Goal: Task Accomplishment & Management: Use online tool/utility

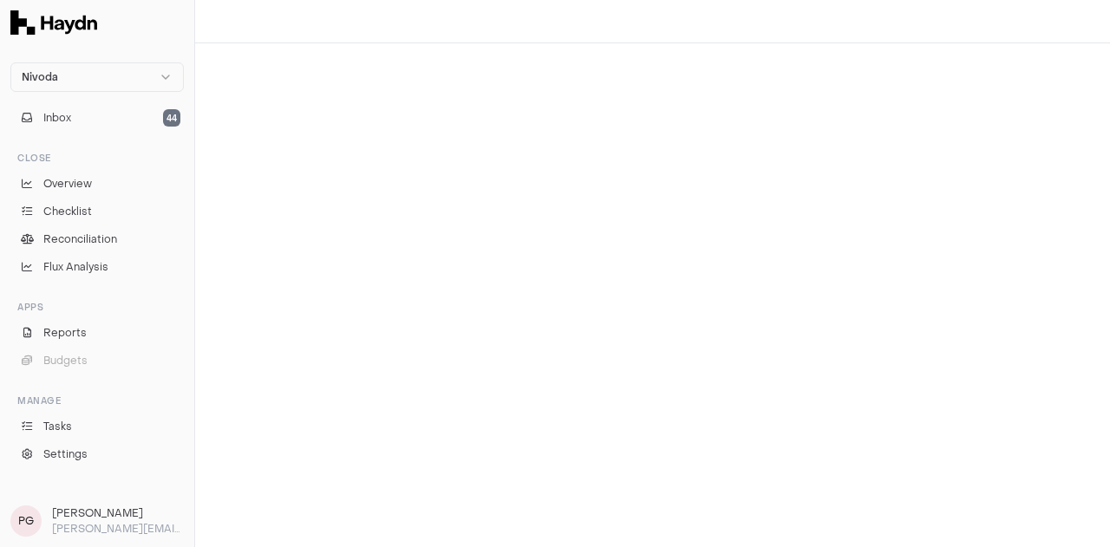
click at [706, 296] on div at bounding box center [652, 295] width 915 height 504
click at [115, 212] on link "Checklist" at bounding box center [96, 211] width 173 height 24
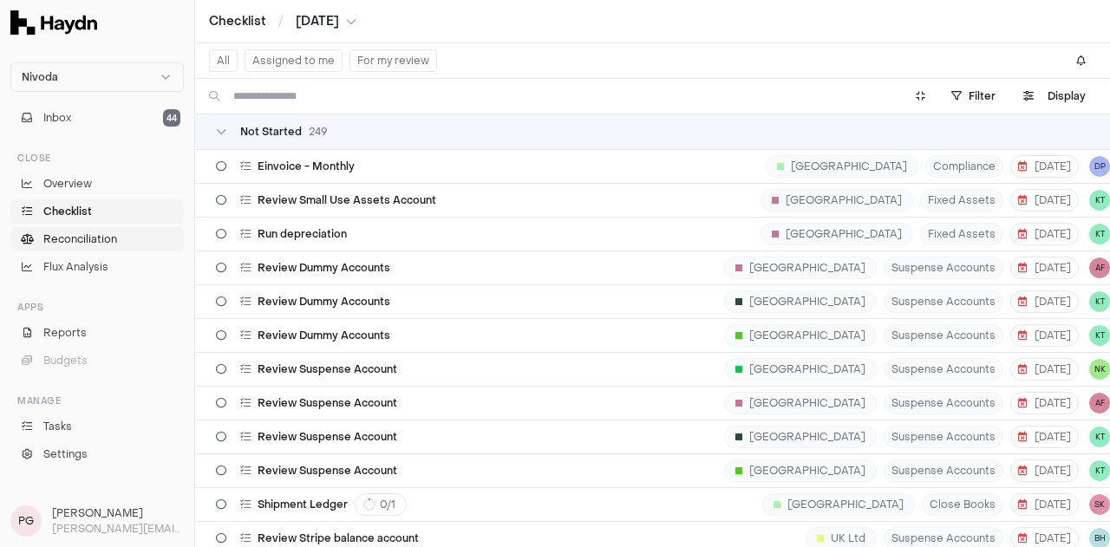
click at [48, 238] on span "Reconciliation" at bounding box center [80, 240] width 74 height 16
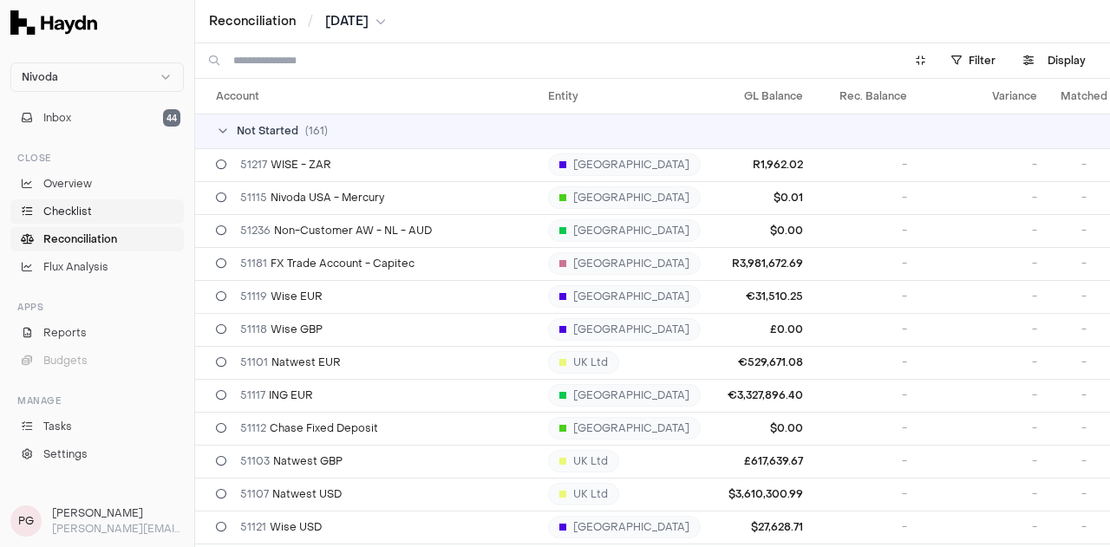
click at [85, 216] on span "Checklist" at bounding box center [67, 212] width 49 height 16
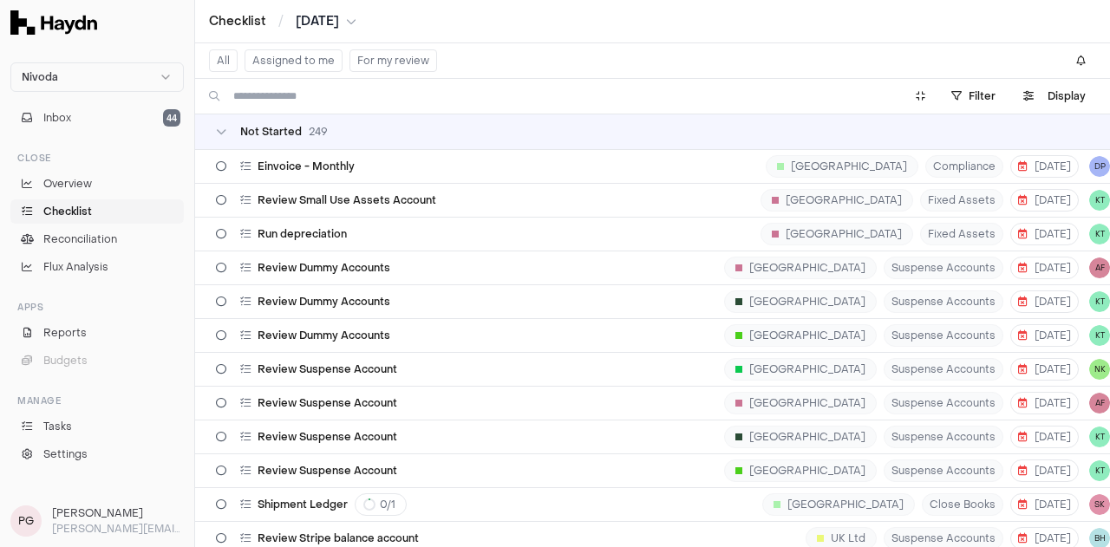
click at [656, 143] on td "Not Started 249" at bounding box center [678, 131] width 967 height 35
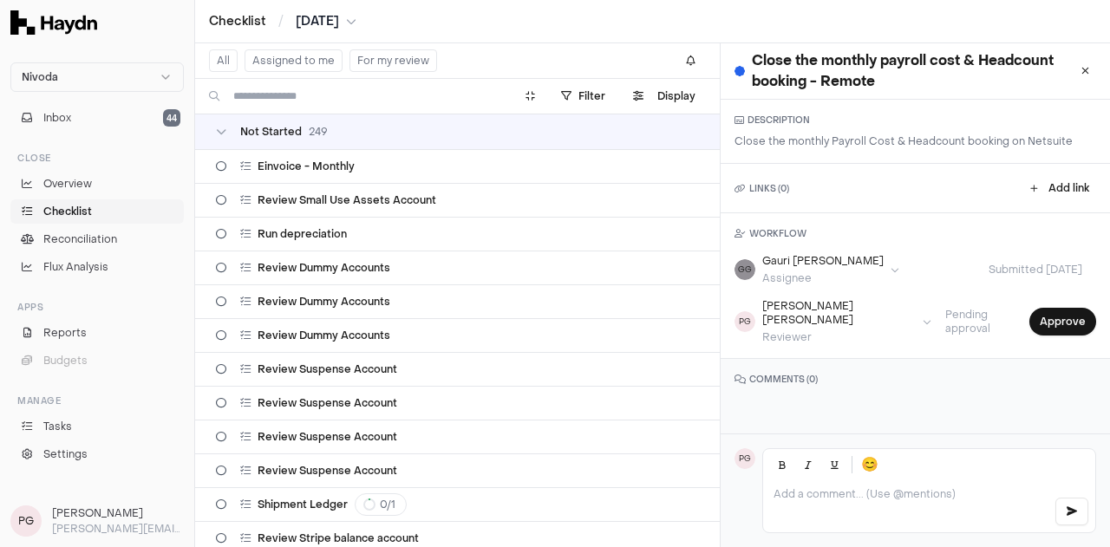
scroll to position [8940, 0]
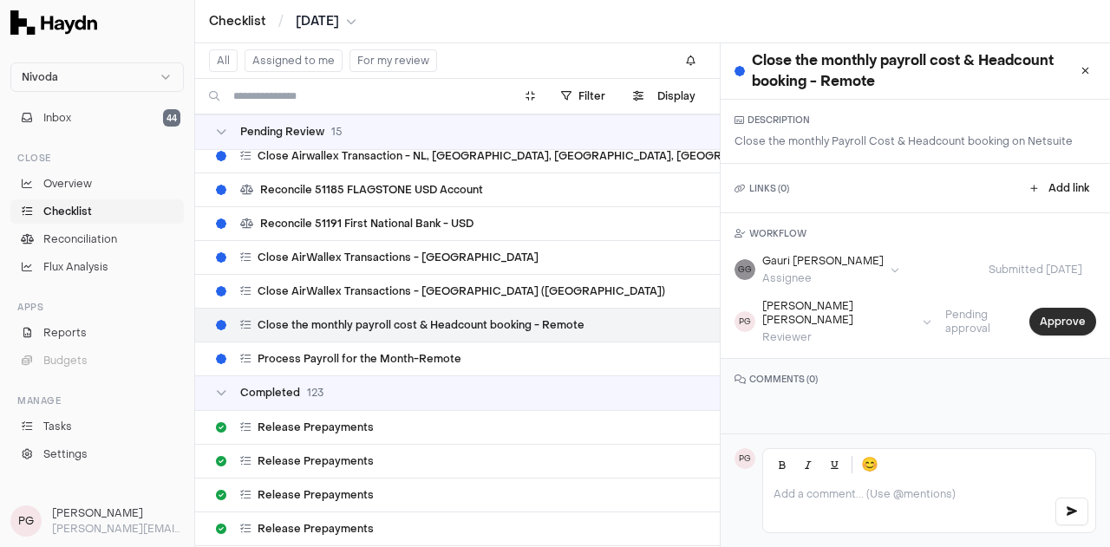
click at [1042, 317] on button "Approve" at bounding box center [1062, 322] width 67 height 28
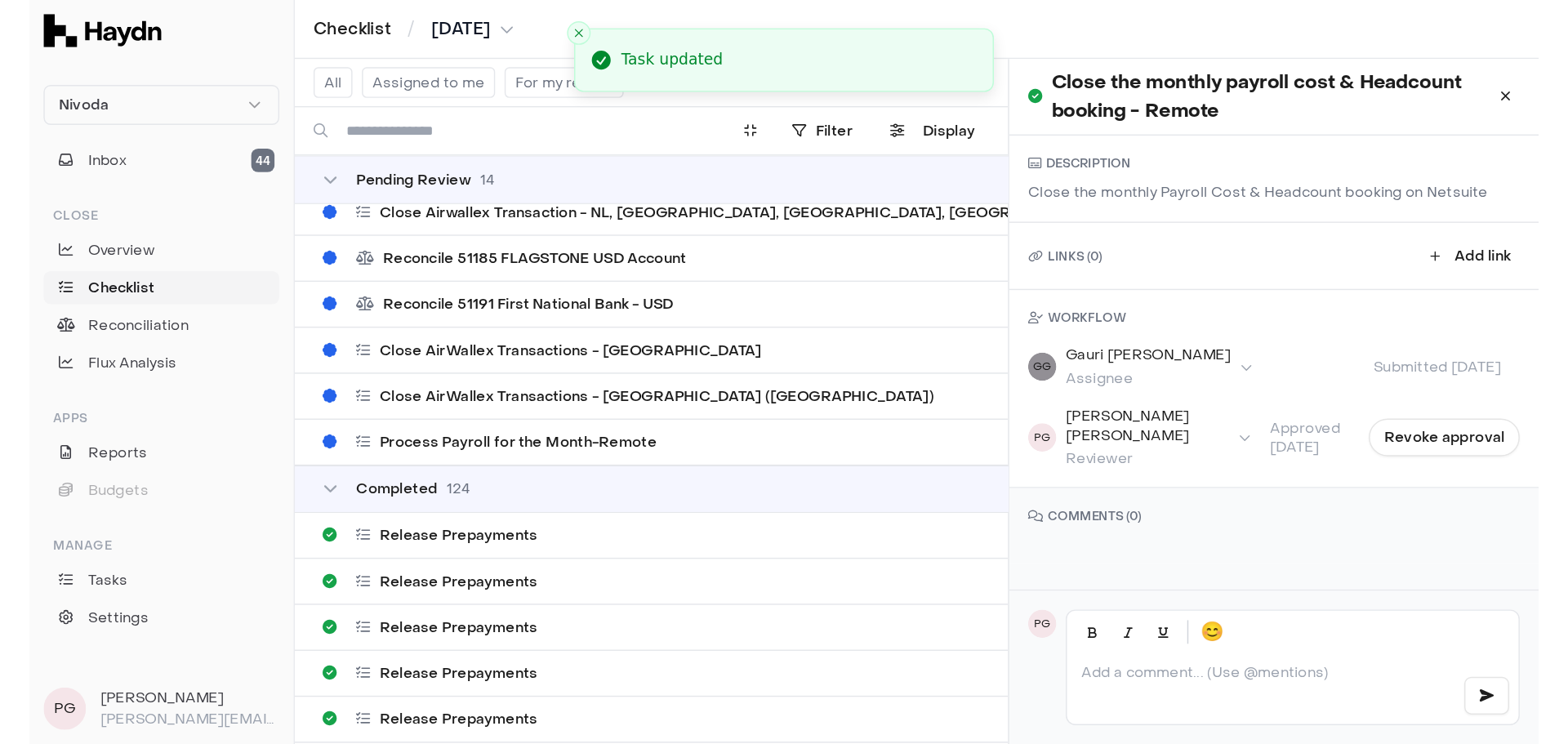
scroll to position [11828, 0]
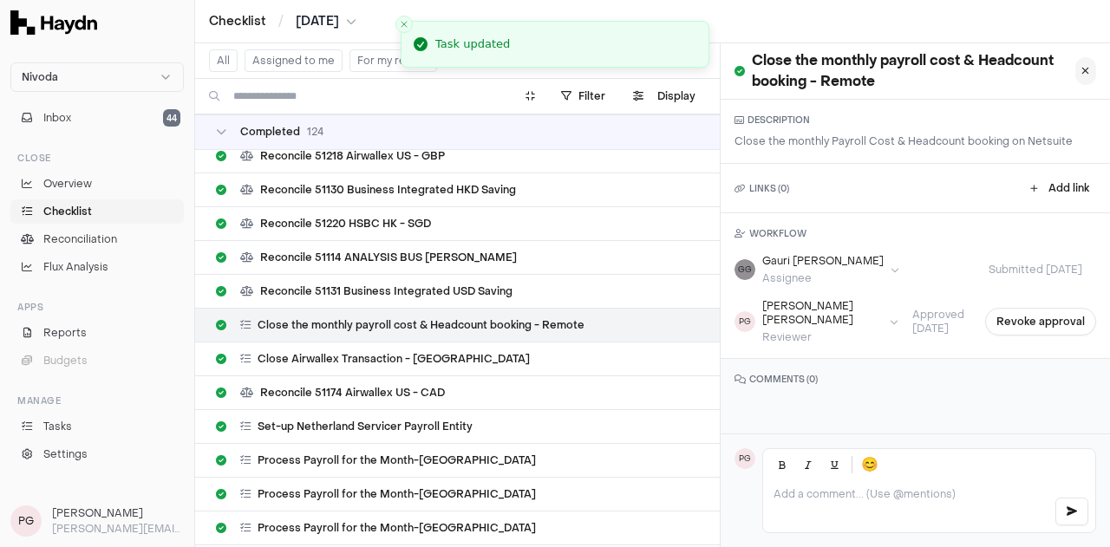
click at [1077, 68] on button at bounding box center [1085, 71] width 21 height 28
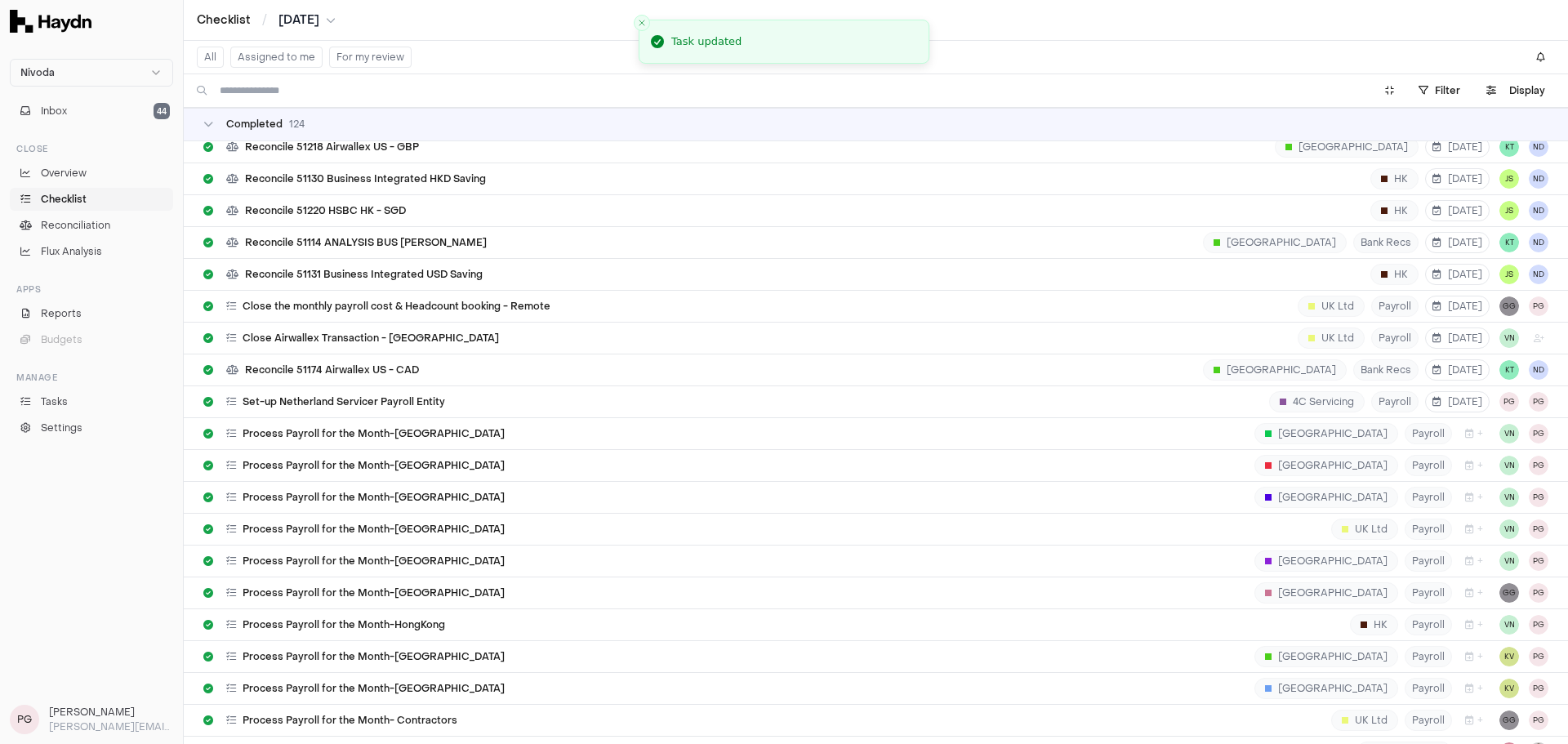
scroll to position [11829, 0]
